Goal: Task Accomplishment & Management: Manage account settings

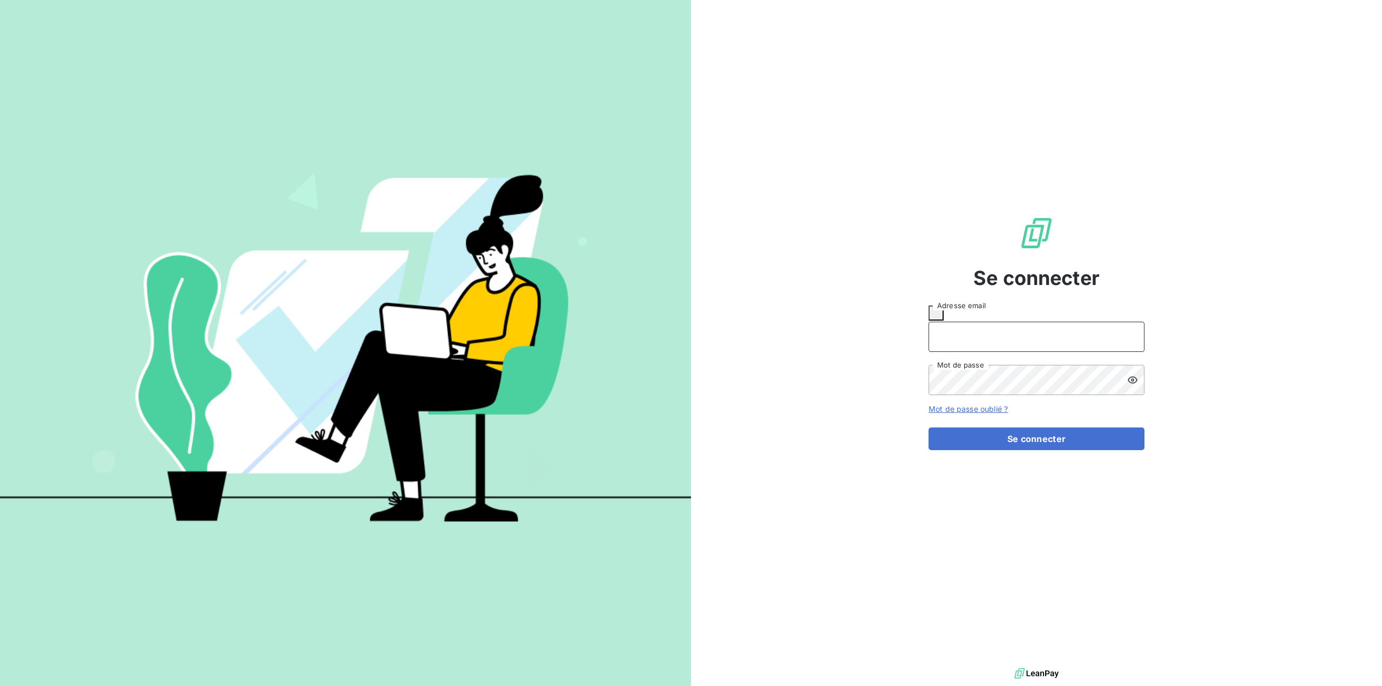
click at [1028, 332] on input "Adresse email" at bounding box center [1037, 337] width 216 height 30
type input "[PERSON_NAME][EMAIL_ADDRESS][DOMAIN_NAME]"
click at [929, 428] on button "Se connecter" at bounding box center [1037, 439] width 216 height 23
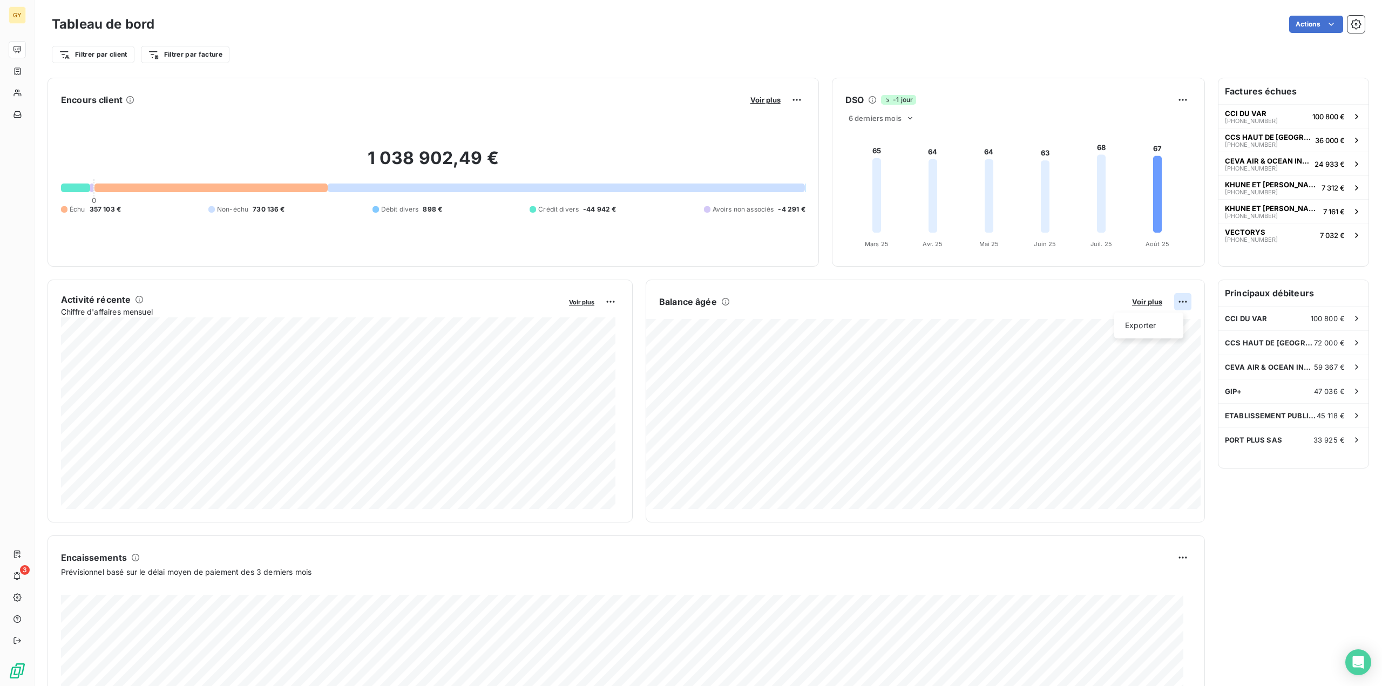
click at [1178, 305] on html "GY 3 Tableau de bord Actions Filtrer par client Filtrer par facture Encours cli…" at bounding box center [691, 343] width 1382 height 686
click at [1146, 325] on div "Exporter" at bounding box center [1149, 325] width 60 height 17
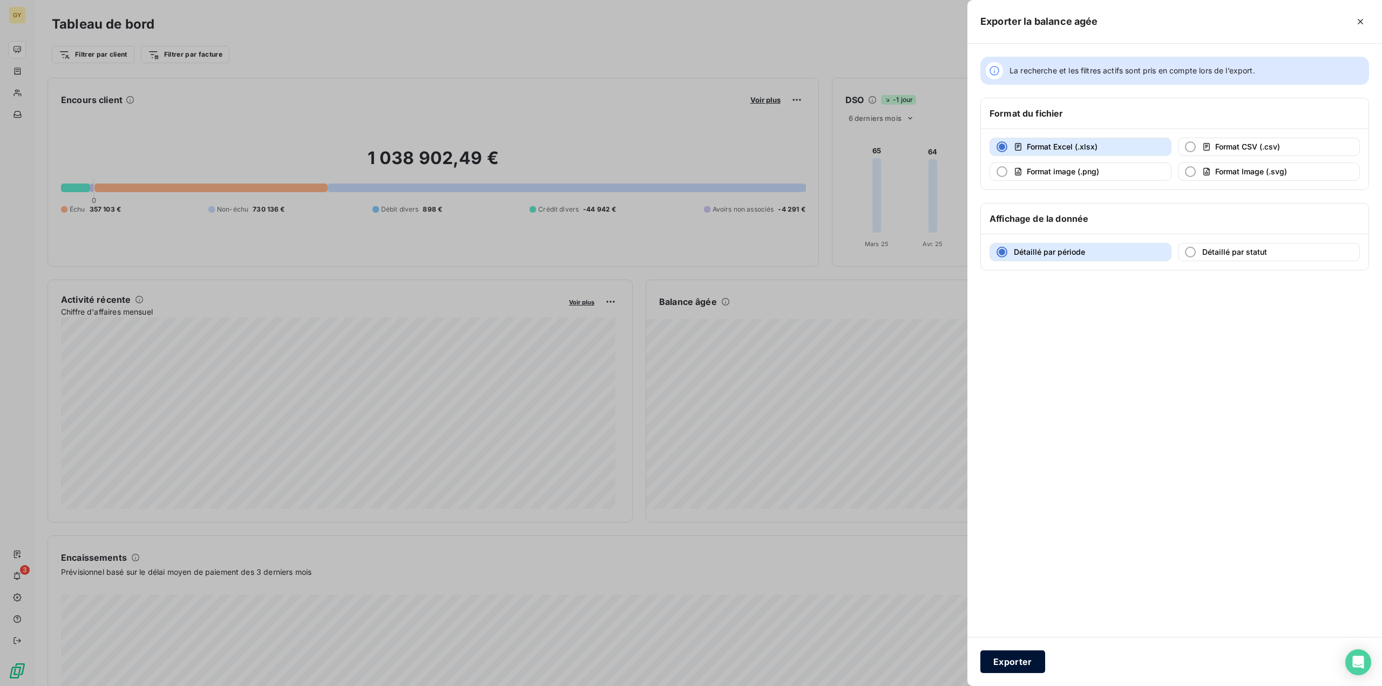
click at [1018, 665] on button "Exporter" at bounding box center [1013, 662] width 65 height 23
